Goal: Task Accomplishment & Management: Manage account settings

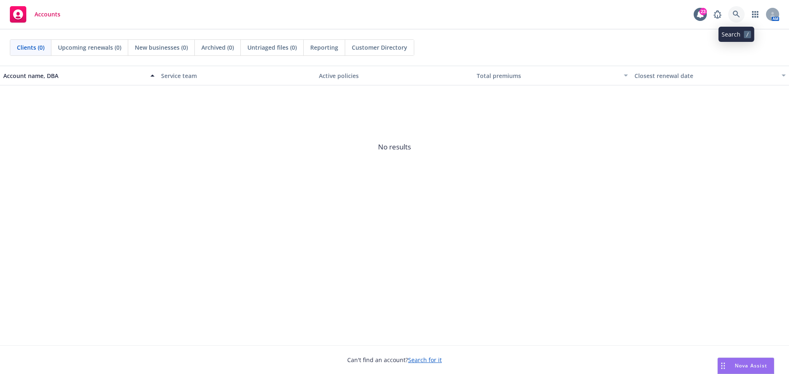
click at [736, 16] on icon at bounding box center [736, 14] width 7 height 7
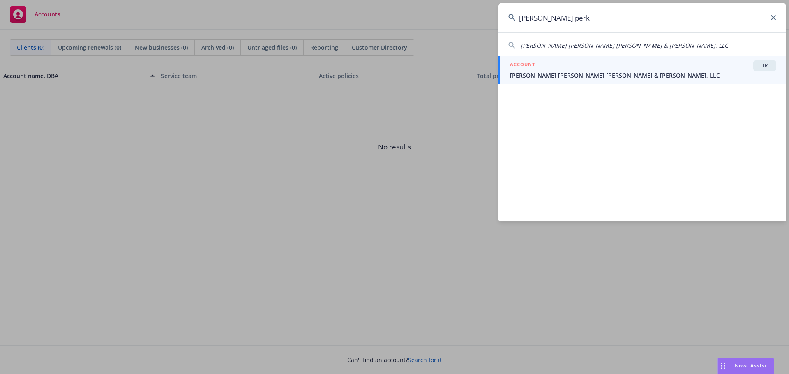
type input "[PERSON_NAME] perk"
click at [603, 71] on span "[PERSON_NAME] [PERSON_NAME] [PERSON_NAME] & [PERSON_NAME], LLC" at bounding box center [643, 75] width 266 height 9
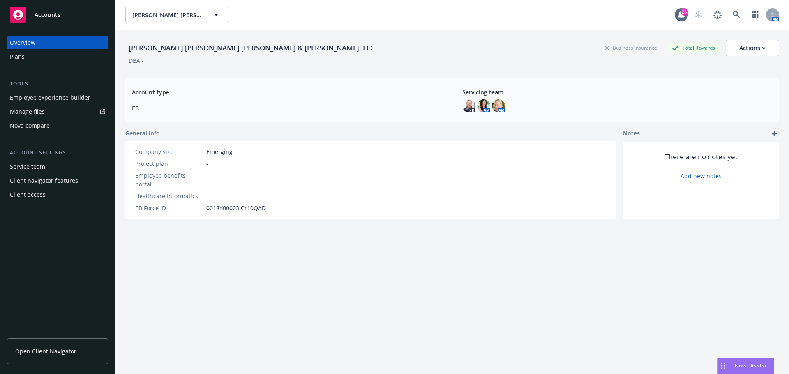
click at [28, 352] on span "Open Client Navigator" at bounding box center [45, 351] width 61 height 9
click at [33, 346] on link "Open Client Navigator" at bounding box center [58, 352] width 102 height 26
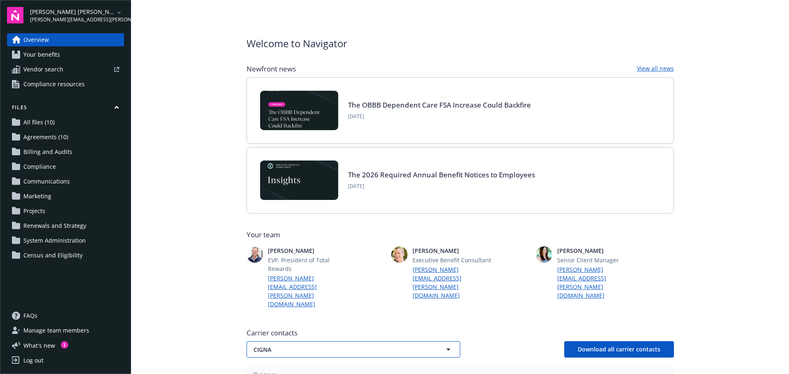
click at [443, 345] on icon "button" at bounding box center [448, 350] width 10 height 10
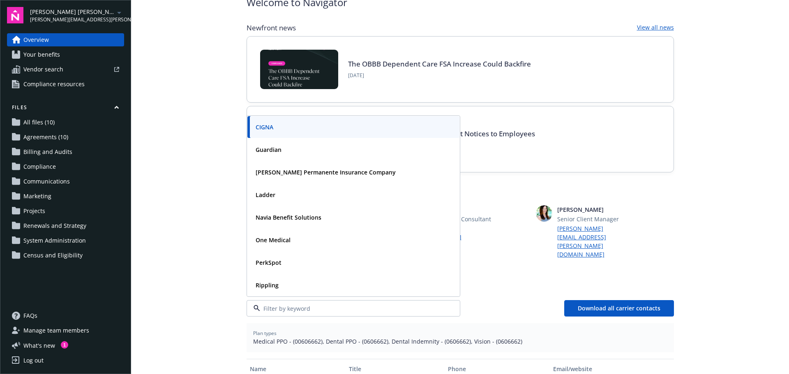
scroll to position [82, 0]
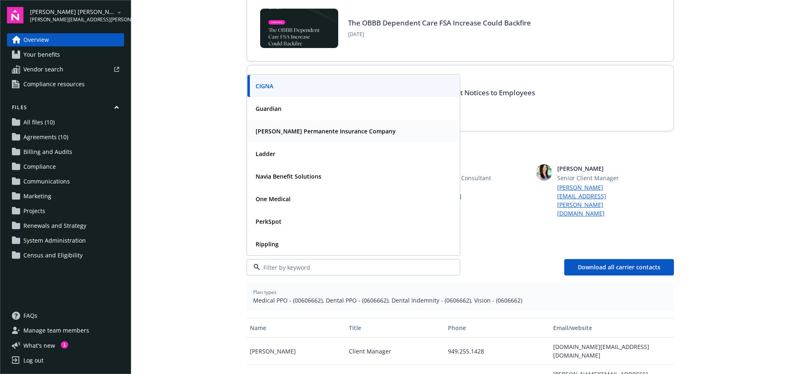
click at [263, 127] on strong "Kaiser Permanente Insurance Company" at bounding box center [326, 131] width 140 height 8
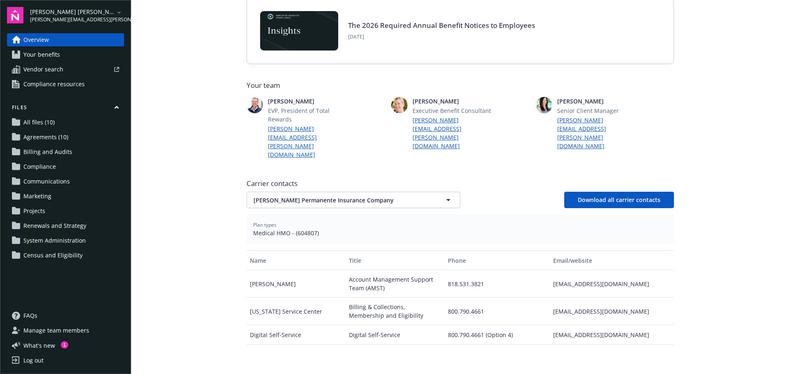
scroll to position [164, 0]
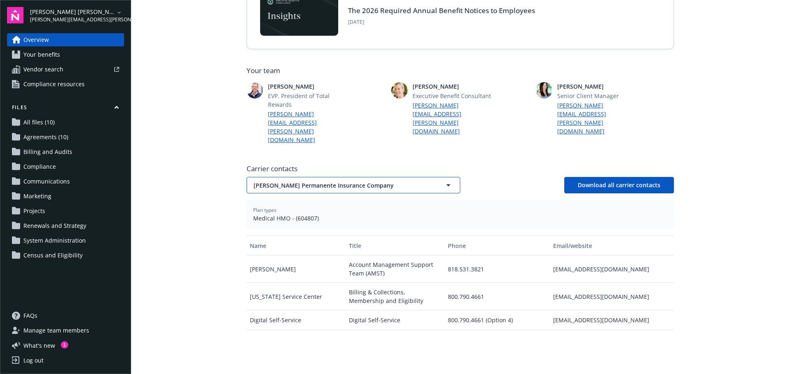
click at [447, 180] on icon "button" at bounding box center [448, 185] width 10 height 10
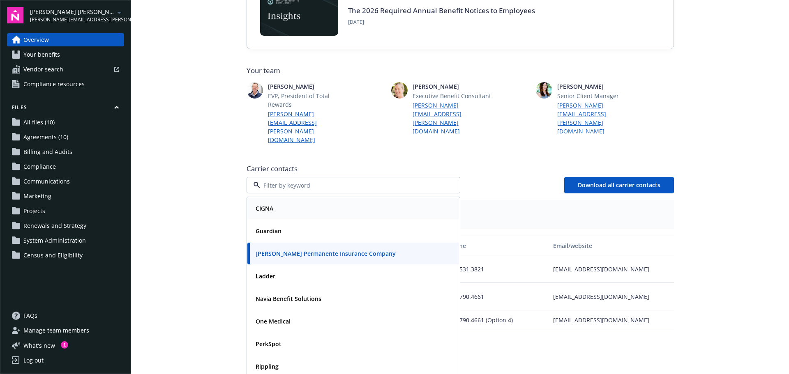
click at [376, 203] on div "CIGNA" at bounding box center [353, 209] width 202 height 12
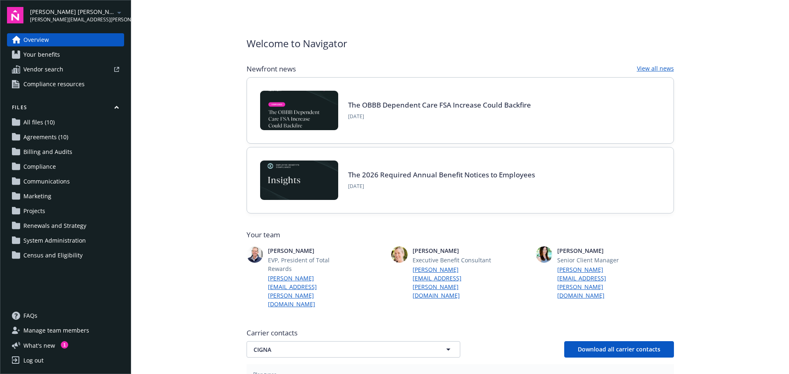
click at [30, 123] on span "All files (10)" at bounding box center [38, 122] width 31 height 13
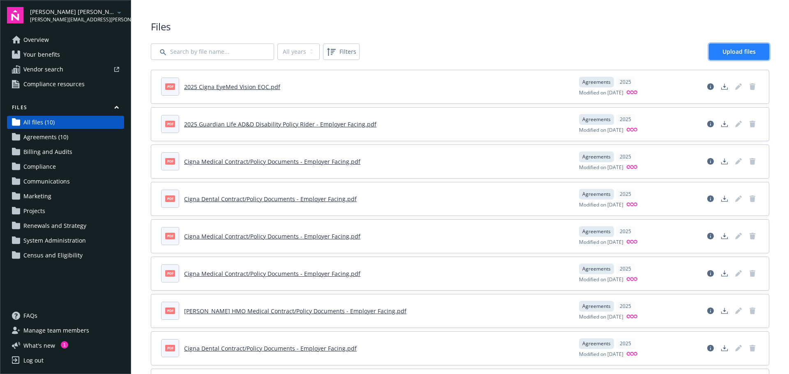
click at [716, 56] on link "Upload files" at bounding box center [739, 52] width 60 height 16
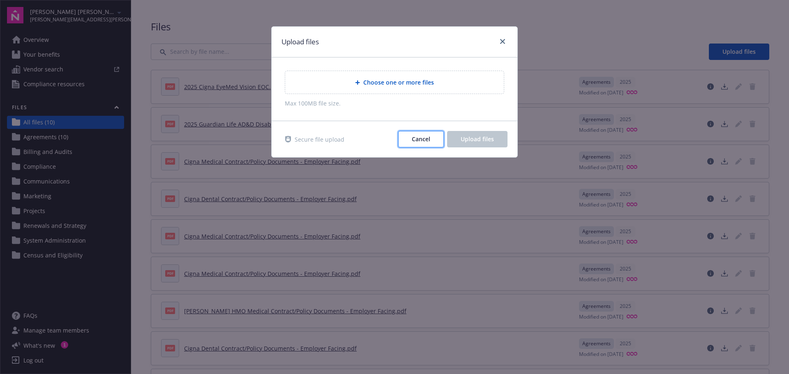
click at [422, 139] on span "Cancel" at bounding box center [421, 139] width 18 height 8
